Goal: Task Accomplishment & Management: Manage account settings

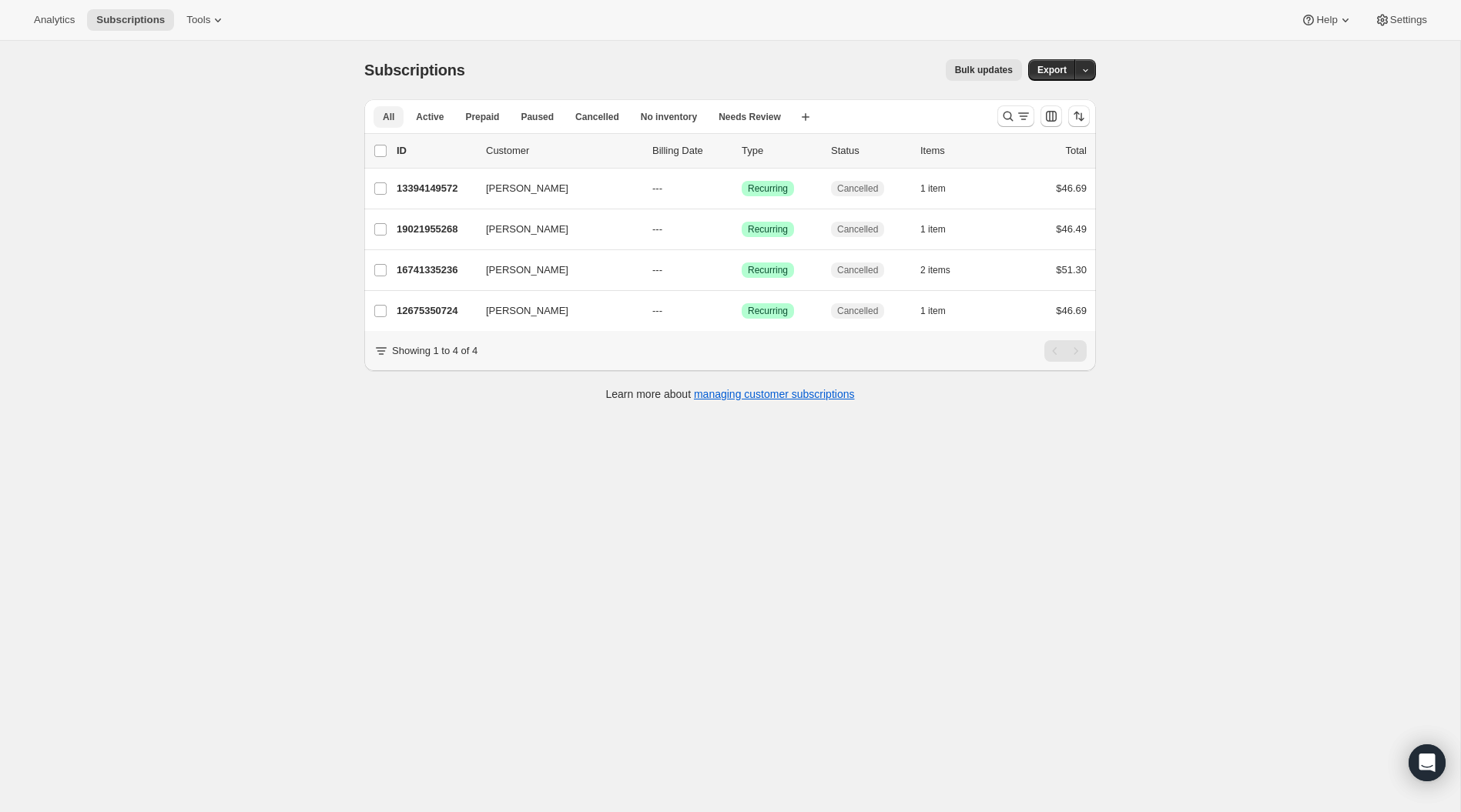
click at [385, 116] on span "All" at bounding box center [389, 116] width 12 height 12
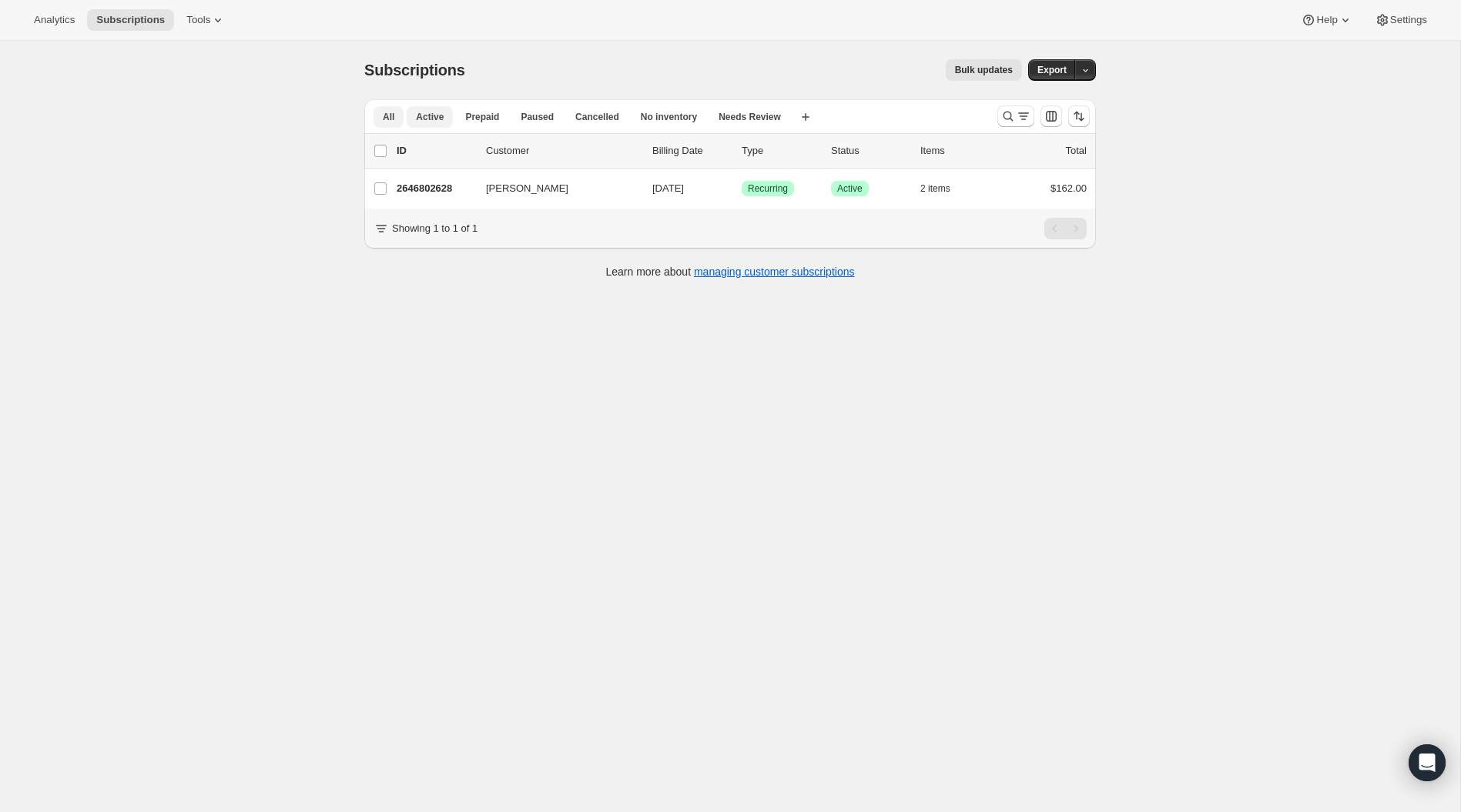
click at [376, 120] on button "All" at bounding box center [389, 117] width 30 height 22
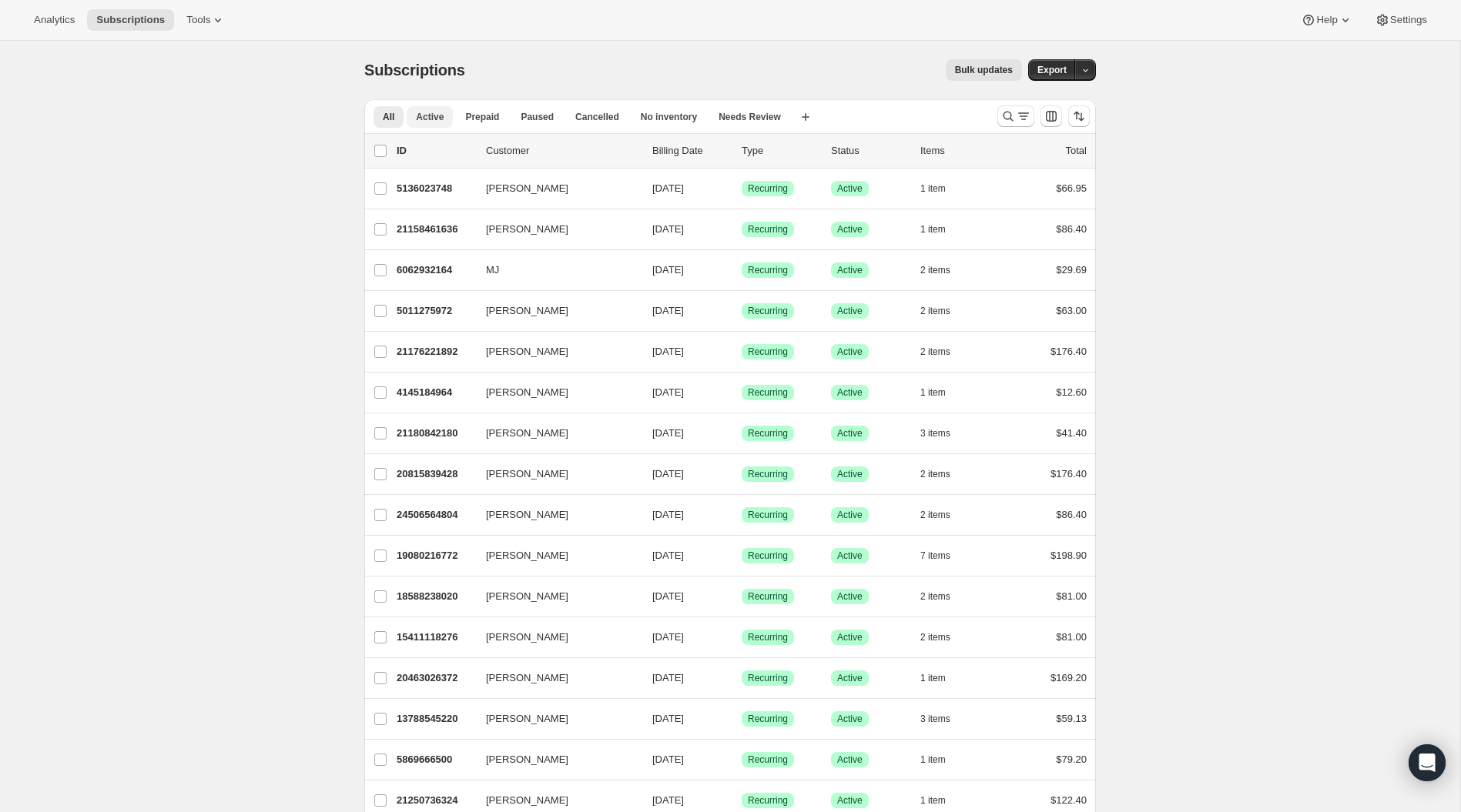
click at [436, 115] on span "Active" at bounding box center [430, 116] width 27 height 12
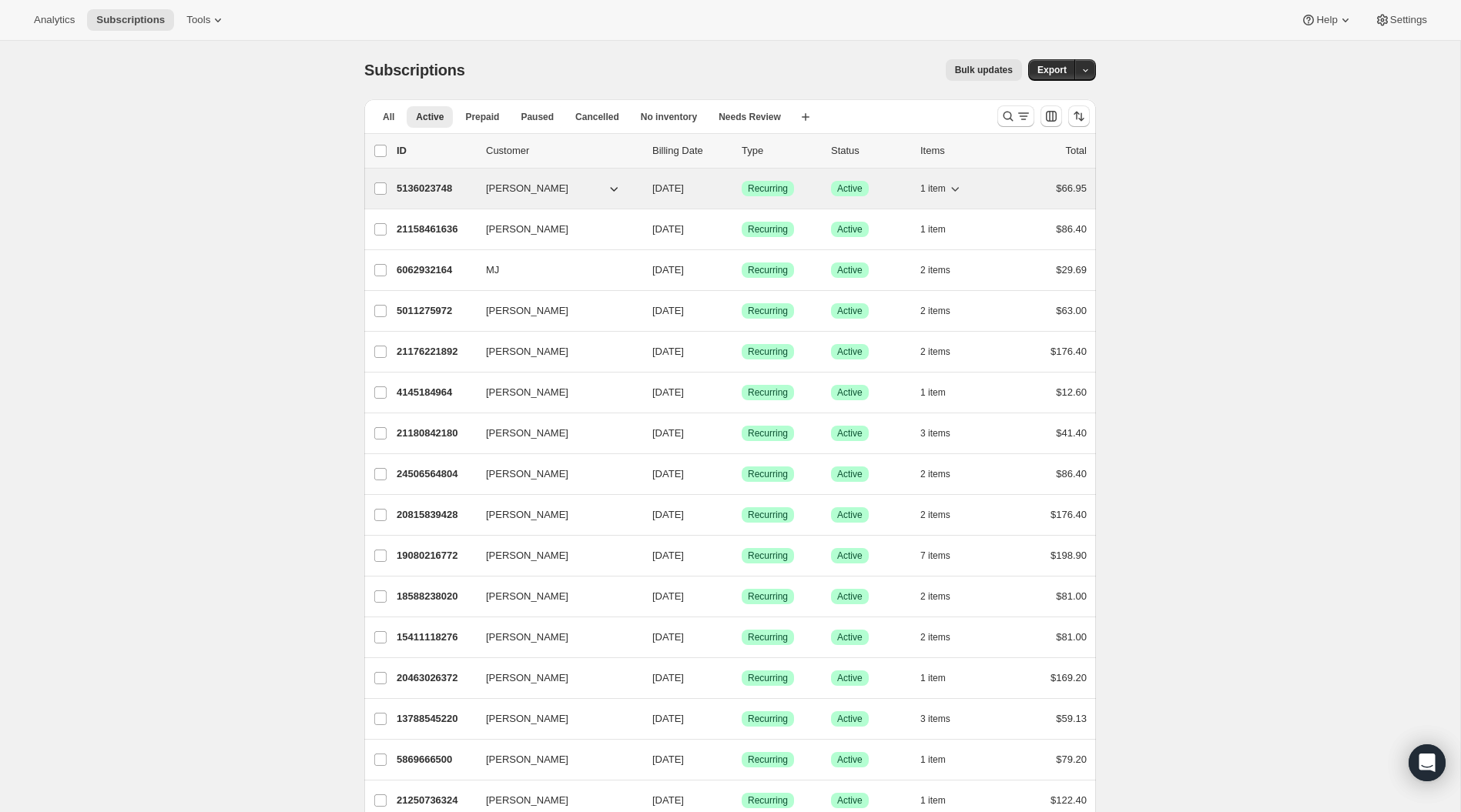
click at [958, 188] on icon "button" at bounding box center [955, 190] width 7 height 5
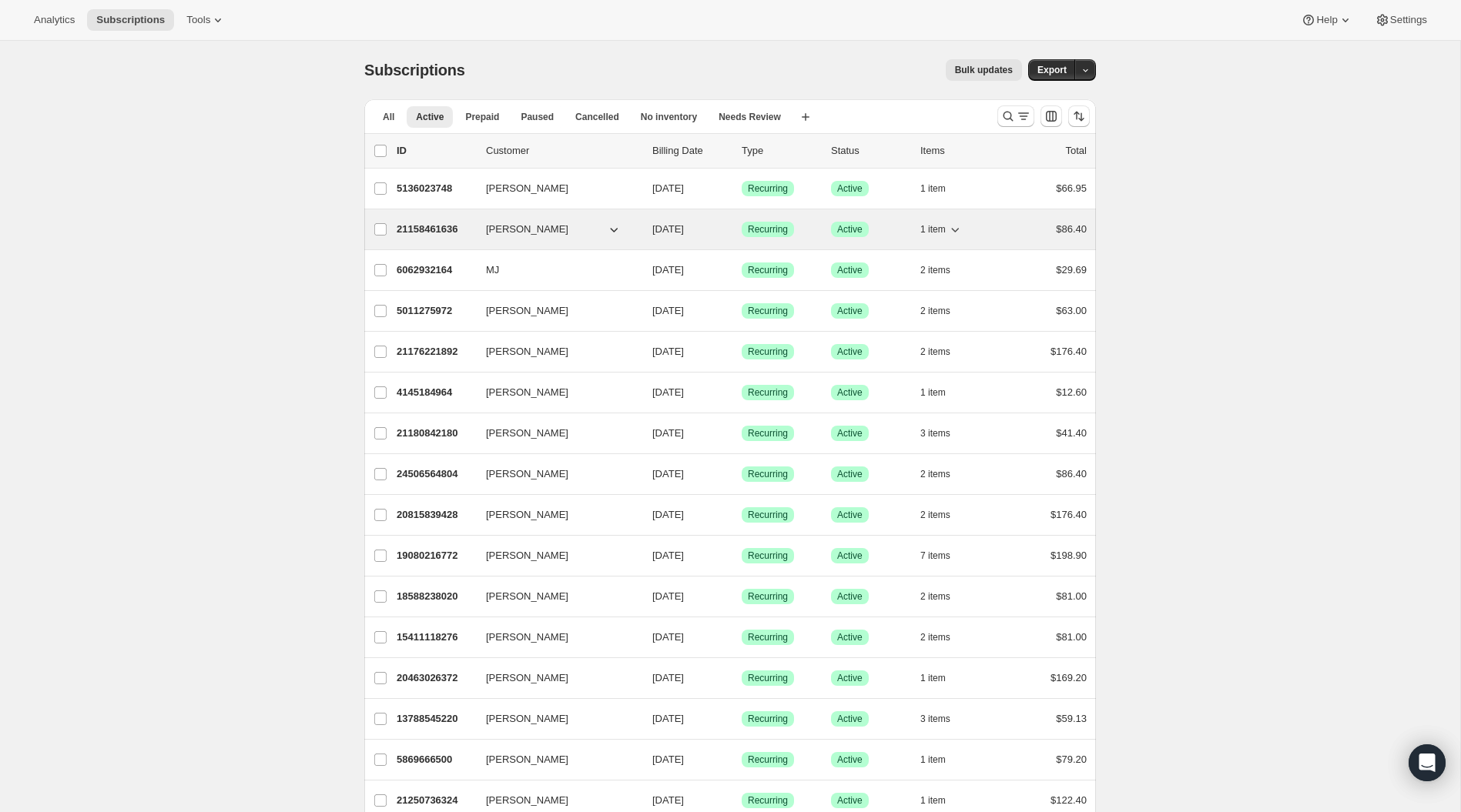
click at [953, 225] on icon "button" at bounding box center [955, 230] width 16 height 16
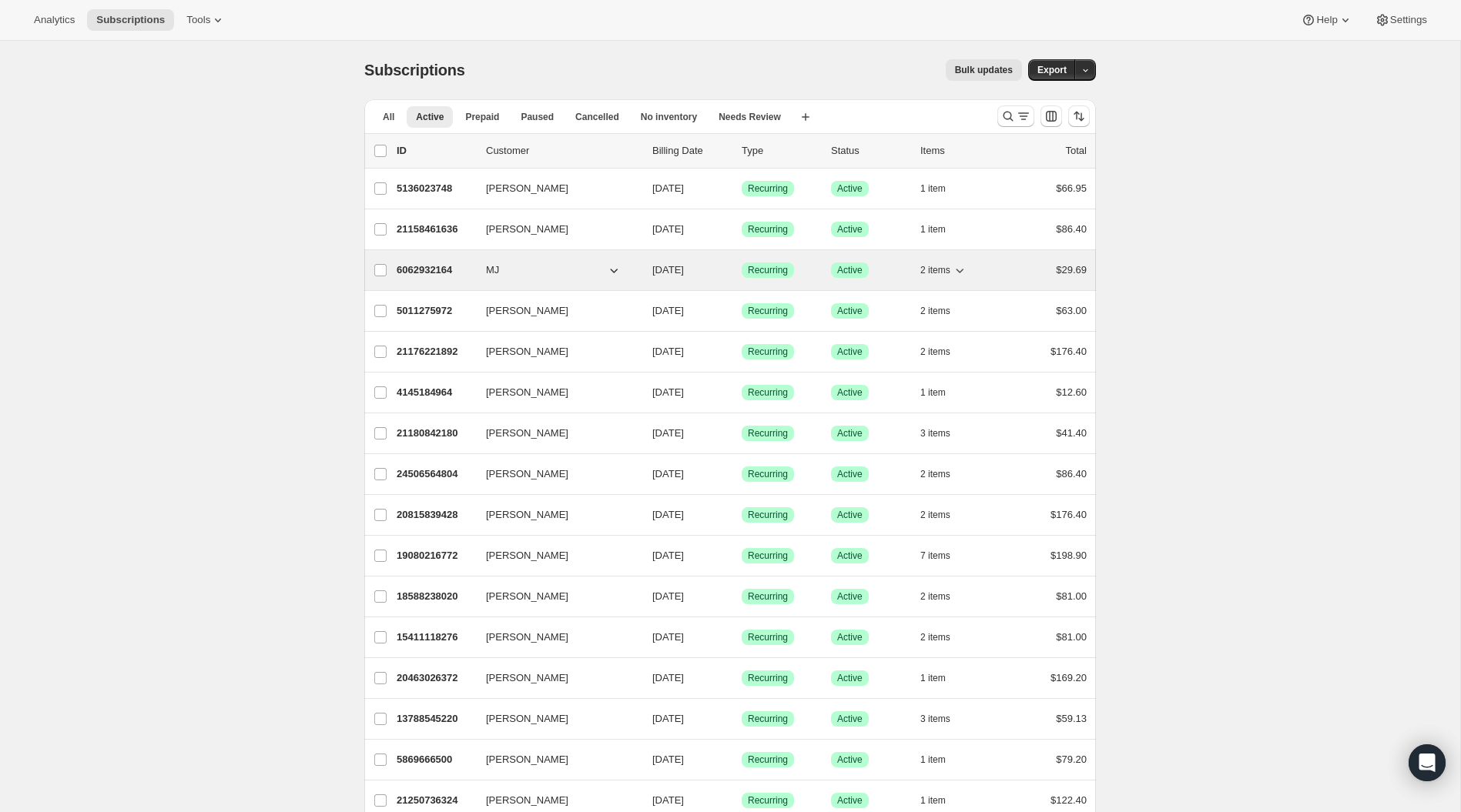
click at [960, 266] on icon "button" at bounding box center [960, 270] width 16 height 16
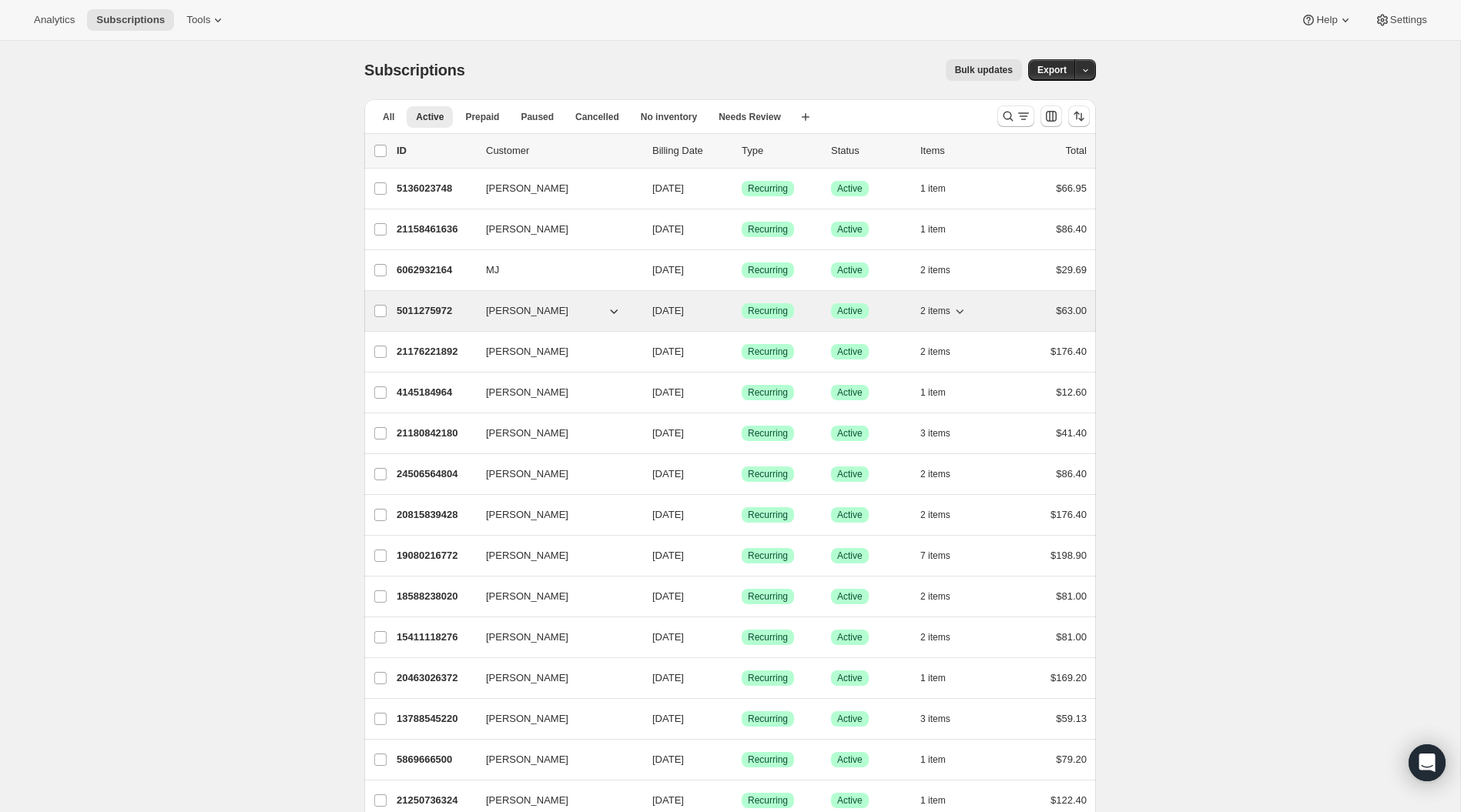
click at [964, 309] on icon "button" at bounding box center [959, 312] width 7 height 5
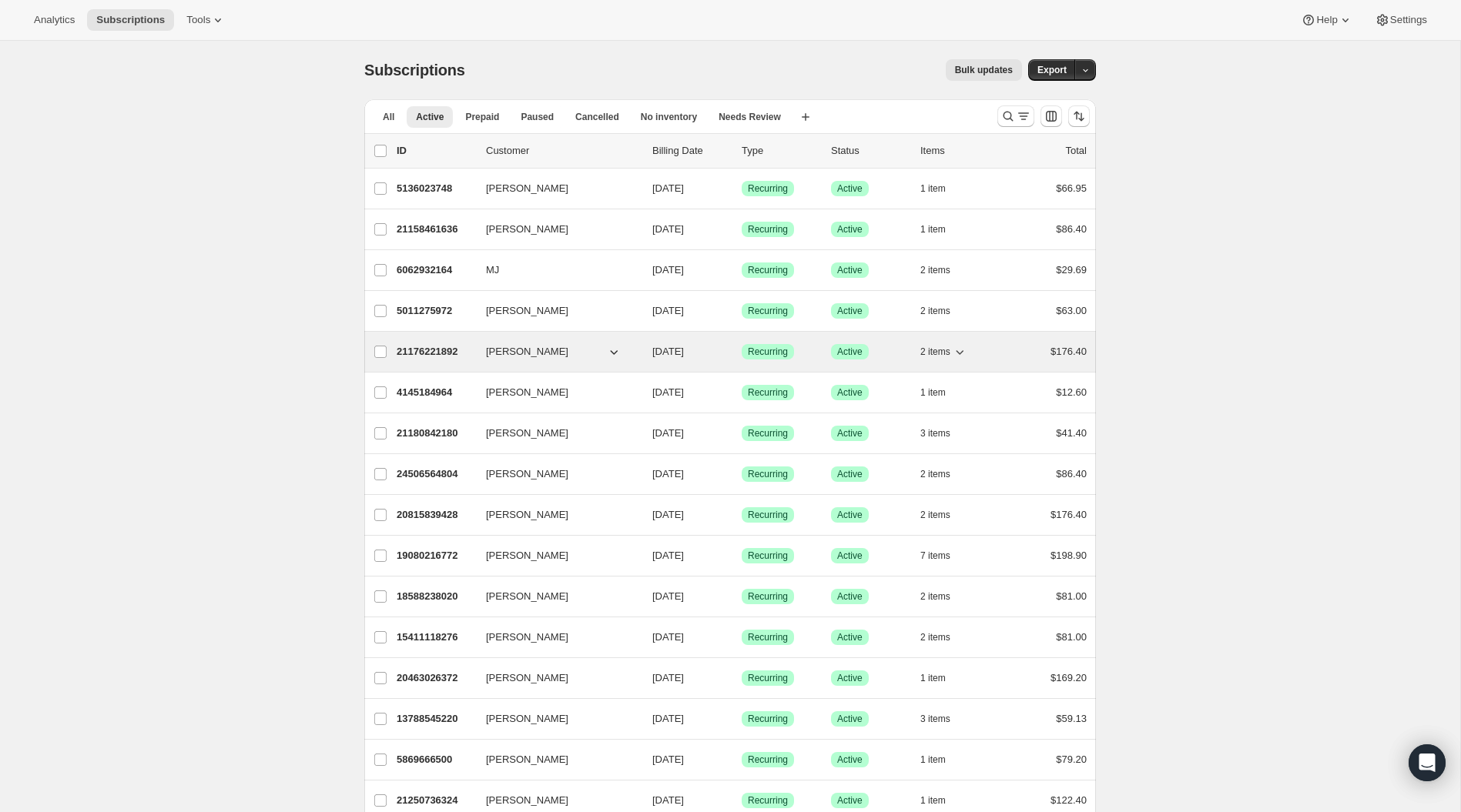
click at [963, 348] on icon "button" at bounding box center [960, 352] width 16 height 16
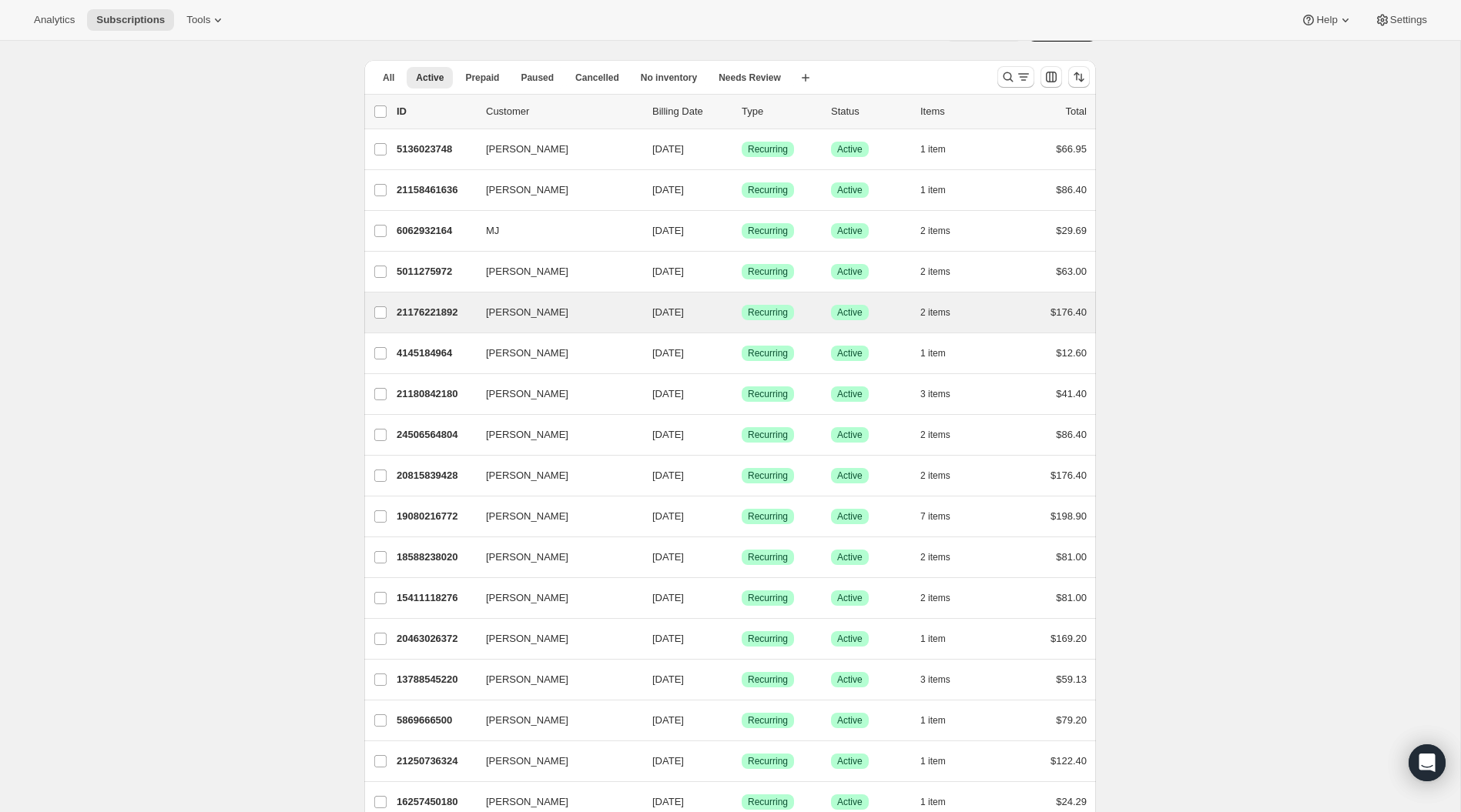
scroll to position [47, 0]
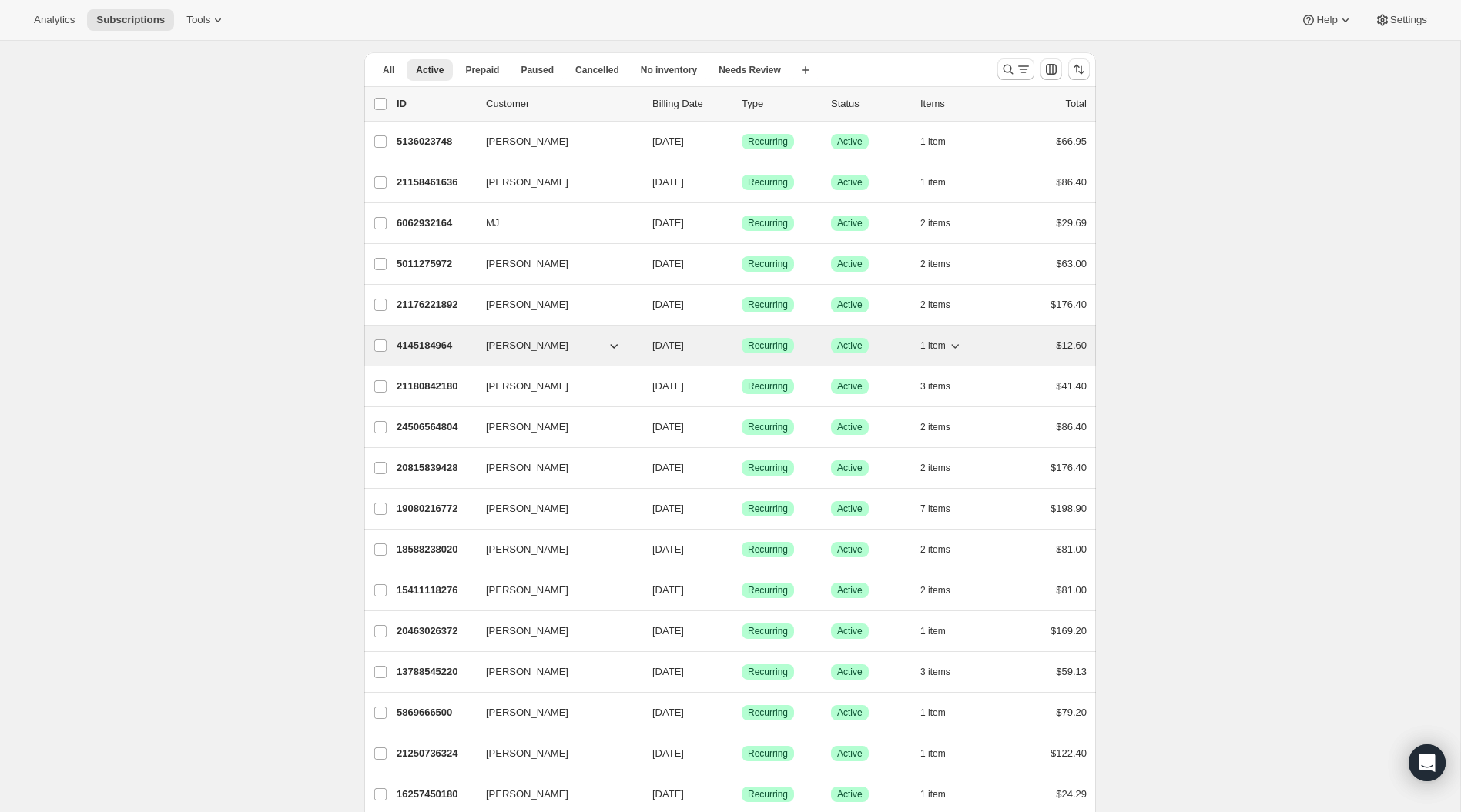
click at [960, 341] on icon "button" at bounding box center [955, 345] width 16 height 16
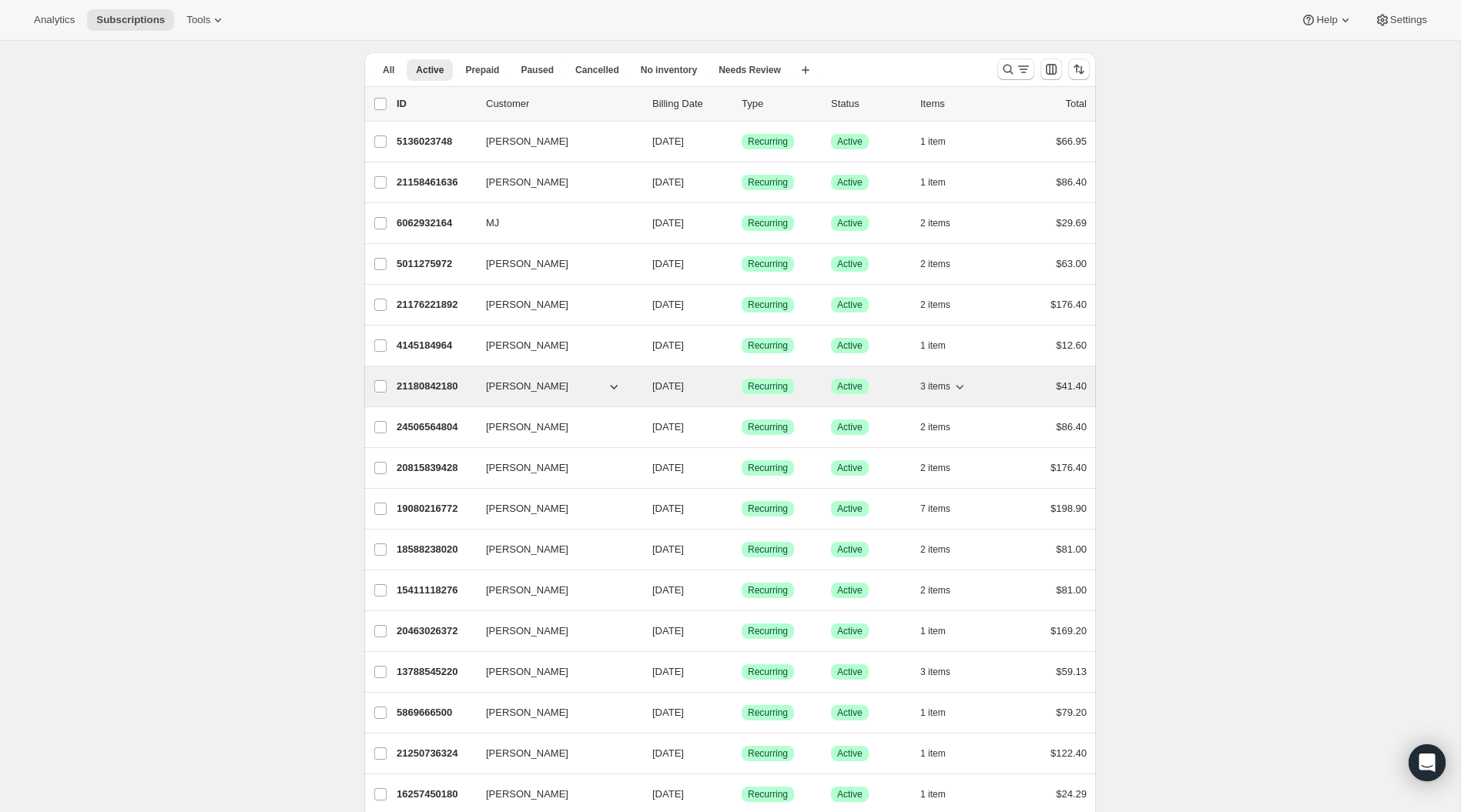
click at [964, 385] on icon "button" at bounding box center [959, 388] width 7 height 5
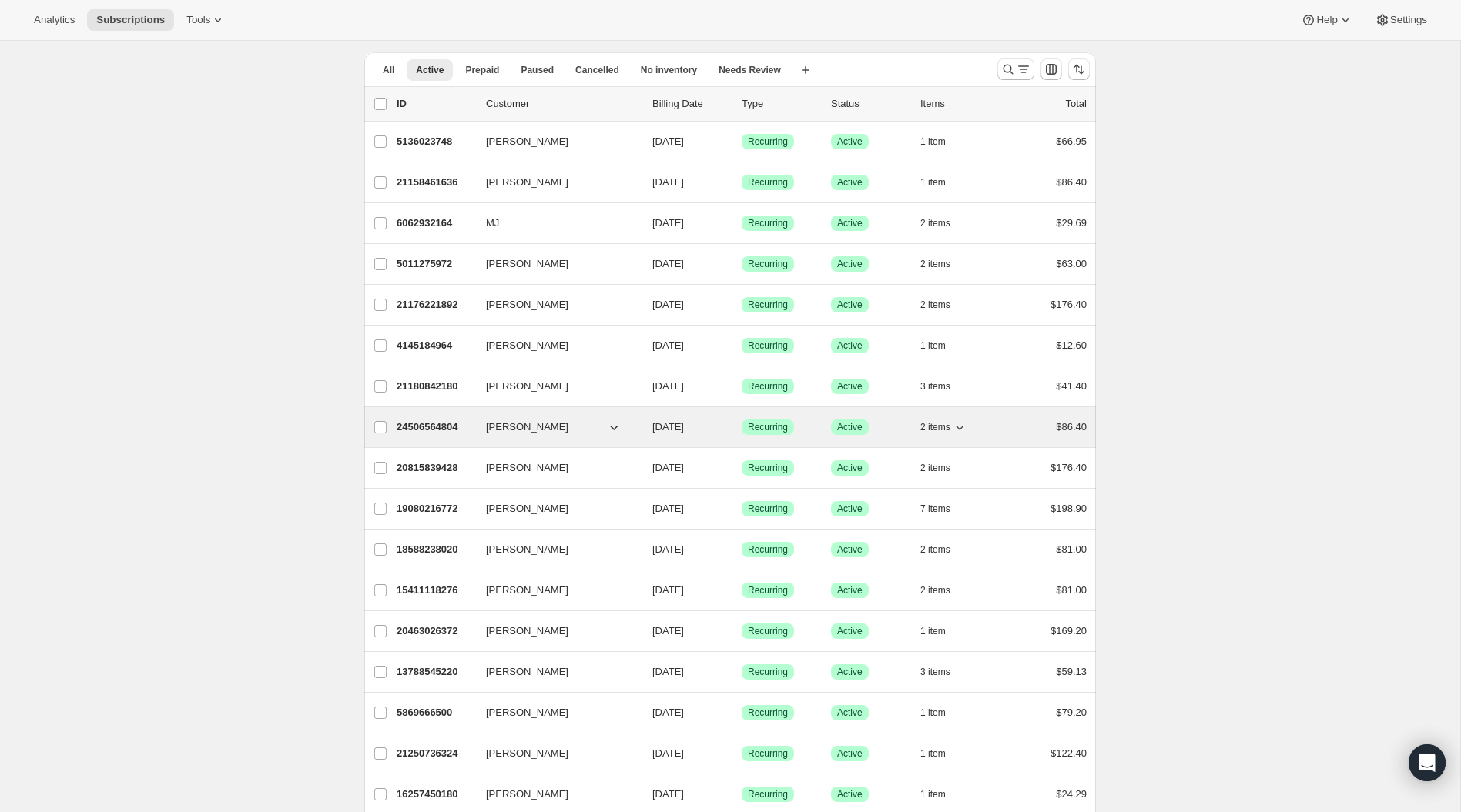
click at [962, 421] on icon "button" at bounding box center [960, 427] width 16 height 16
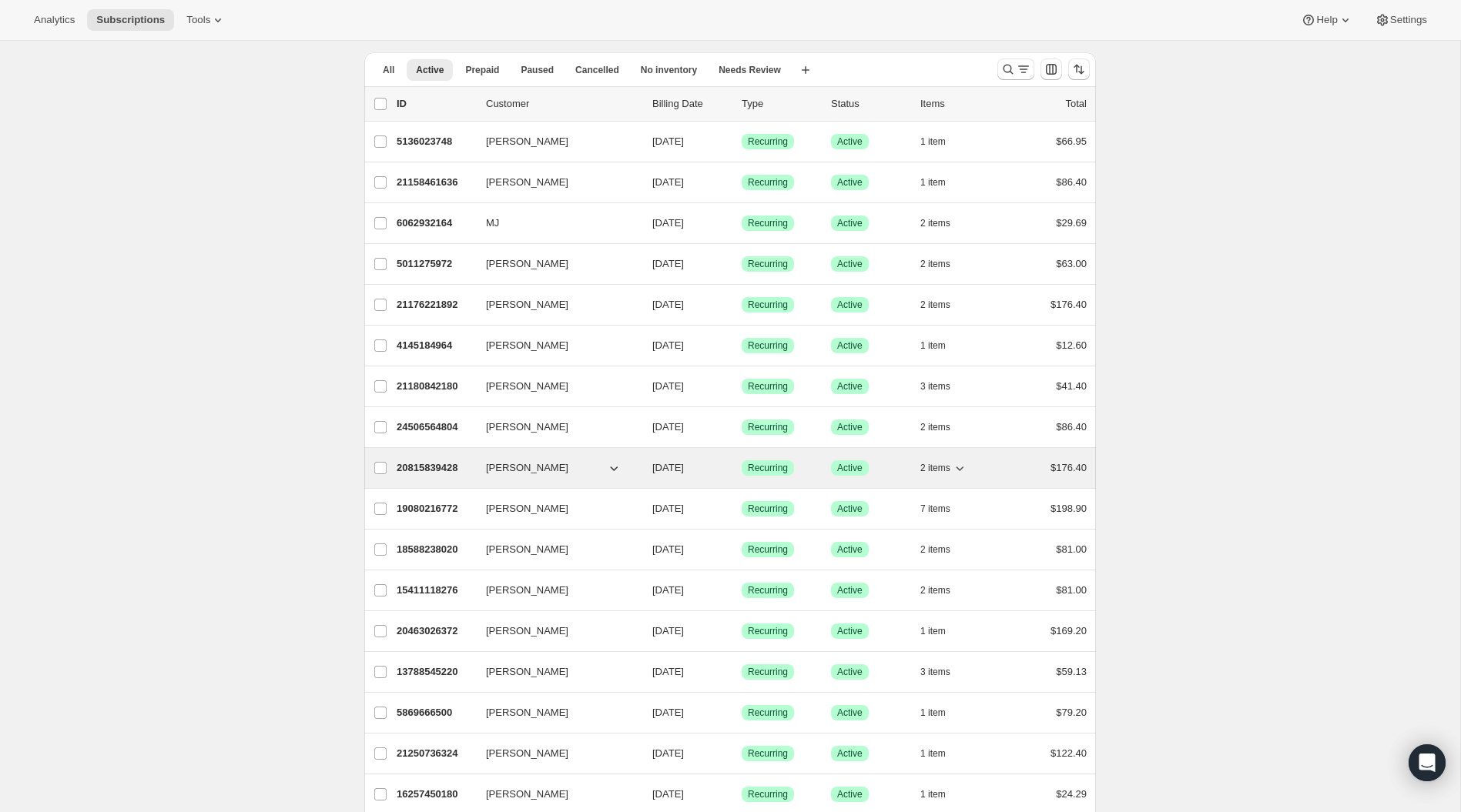
click at [963, 460] on icon "button" at bounding box center [960, 468] width 16 height 16
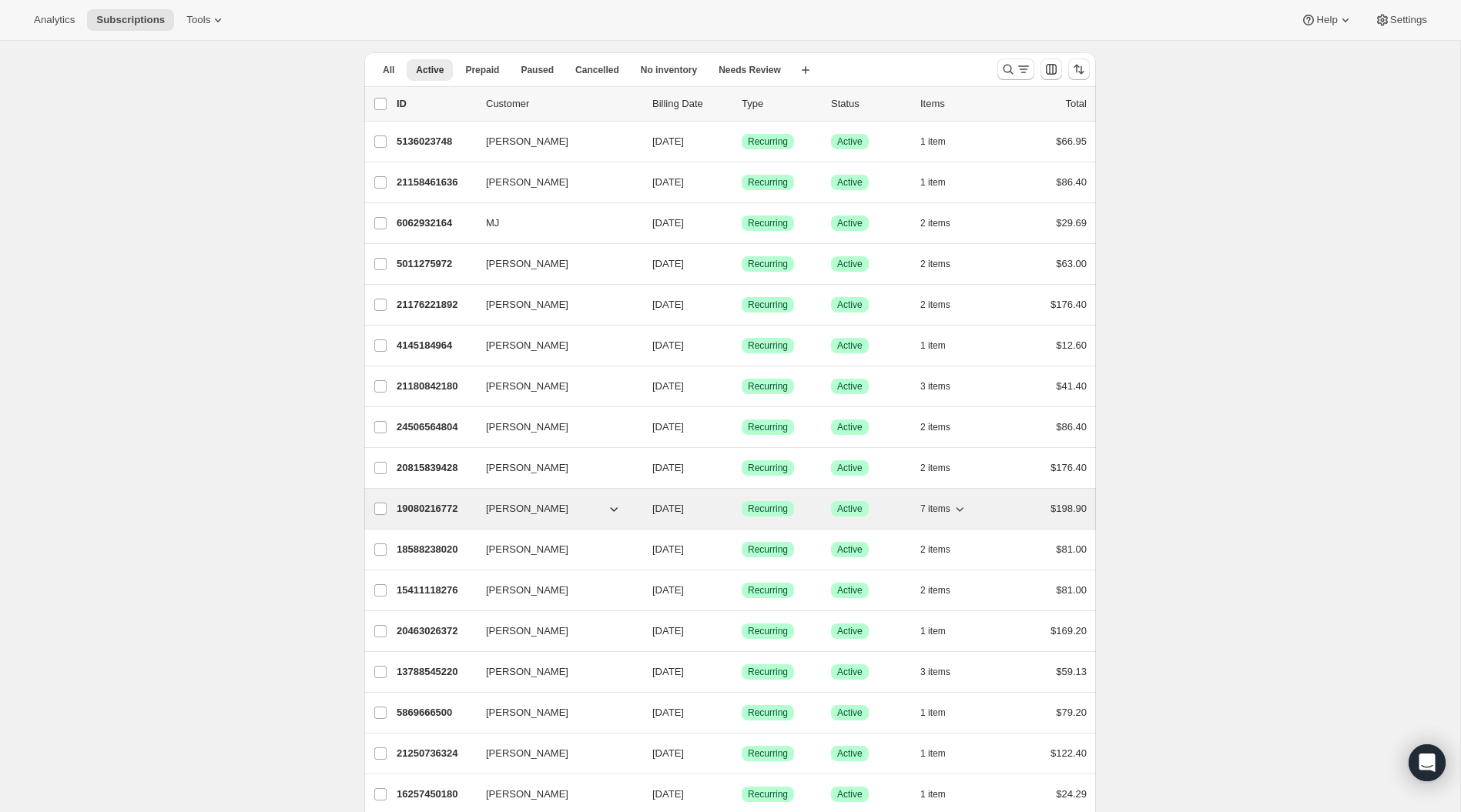
click at [962, 505] on icon "button" at bounding box center [960, 508] width 16 height 16
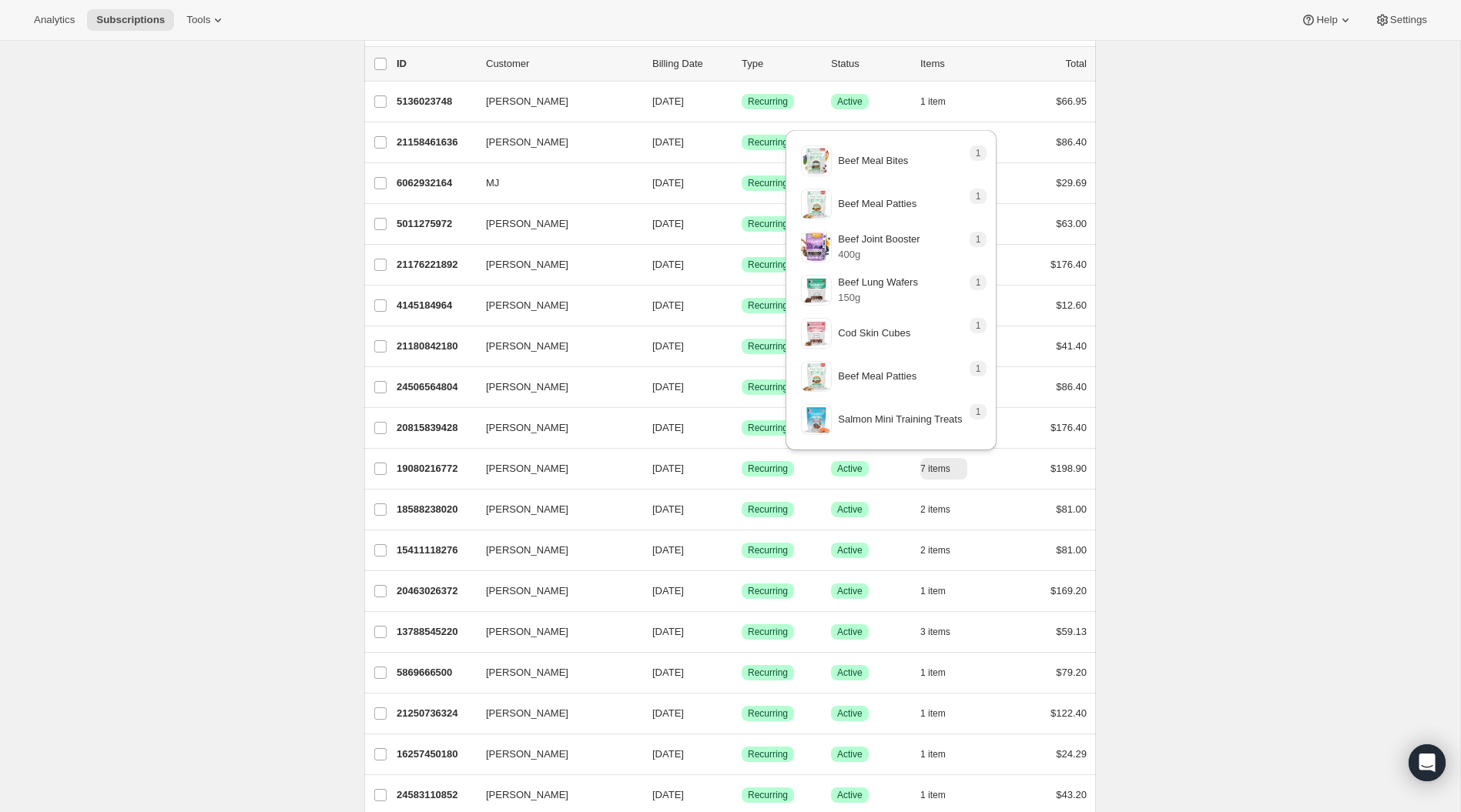
scroll to position [91, 0]
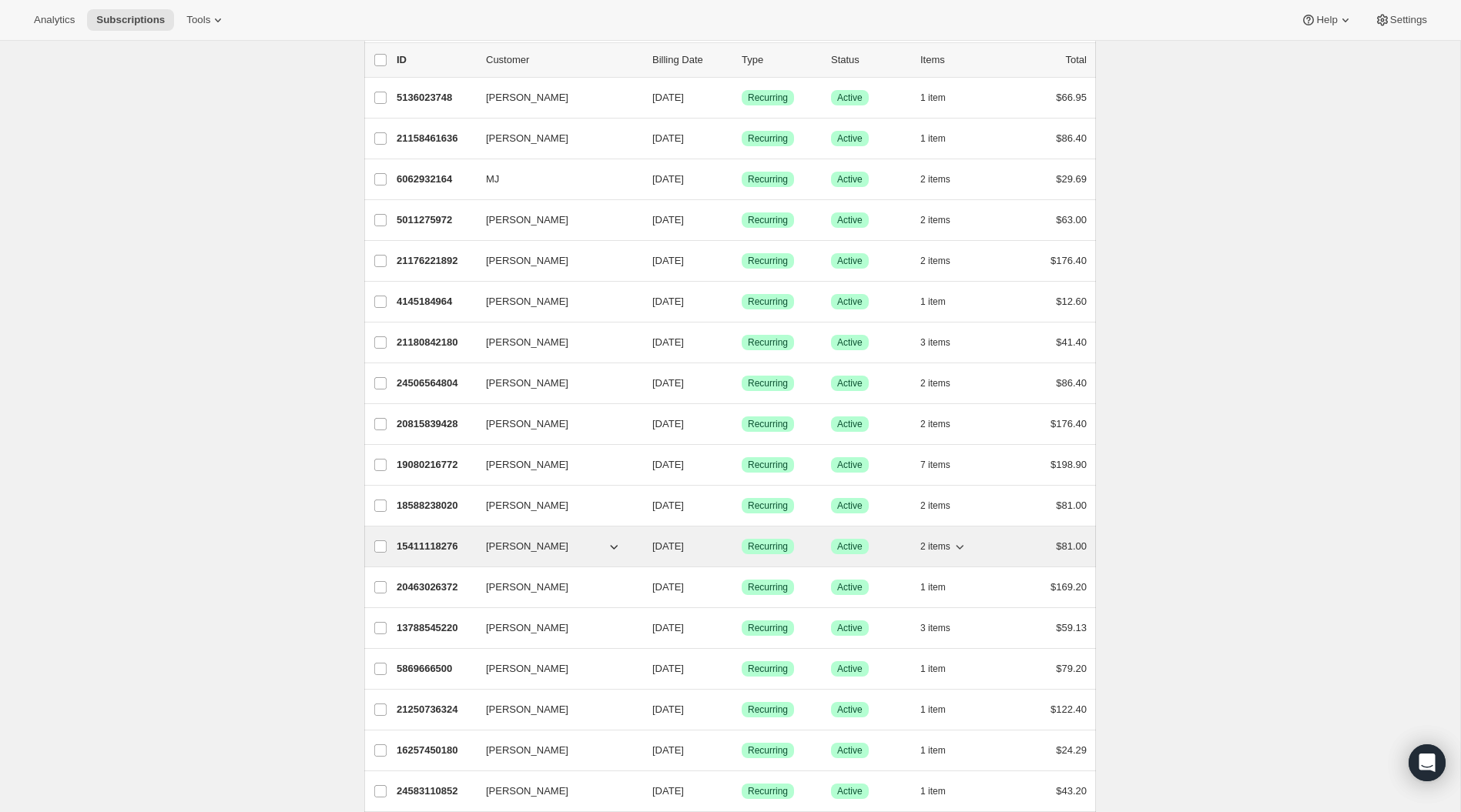
click at [964, 543] on icon "button" at bounding box center [960, 547] width 16 height 16
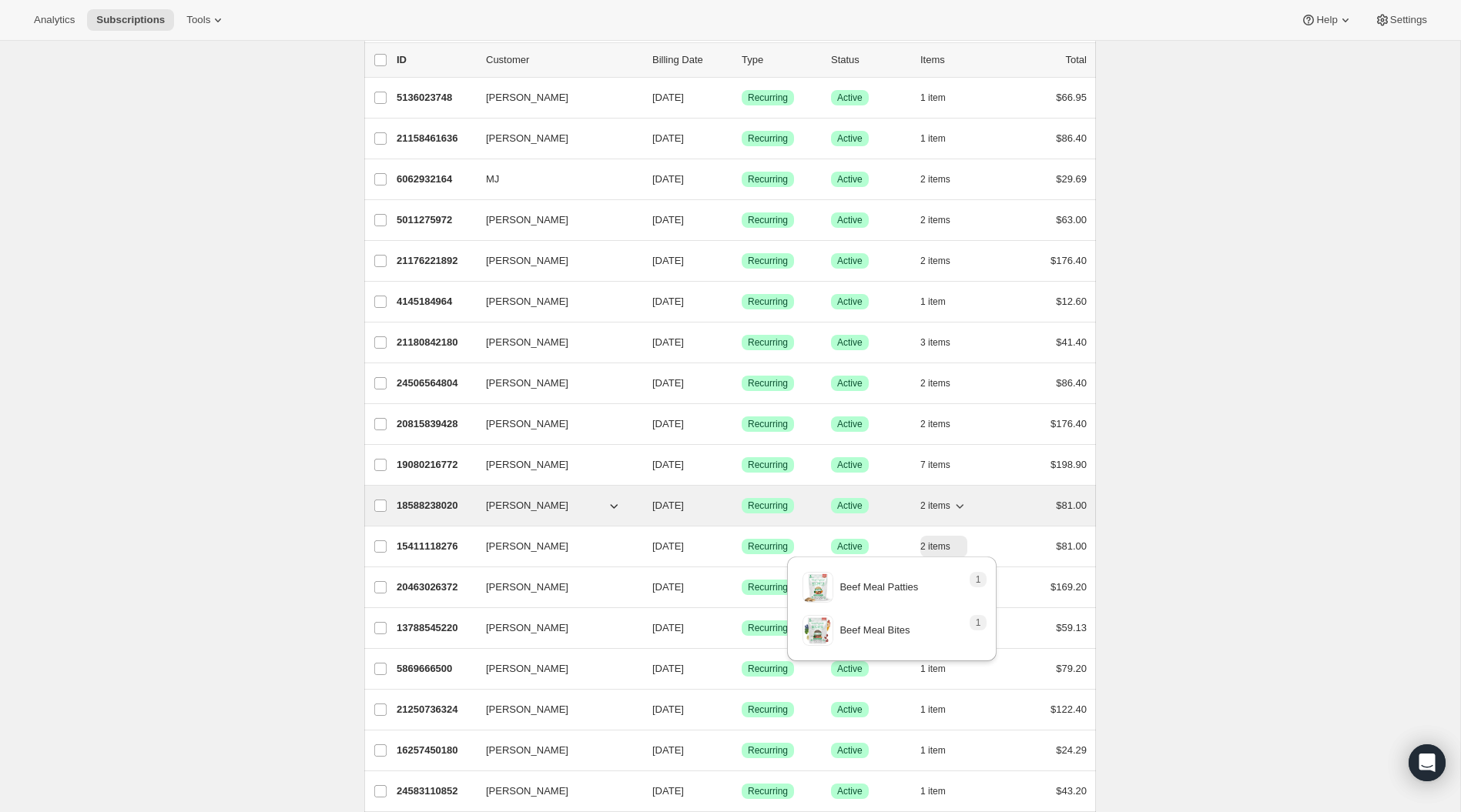
click at [963, 500] on icon "button" at bounding box center [960, 506] width 16 height 16
